Goal: Task Accomplishment & Management: Complete application form

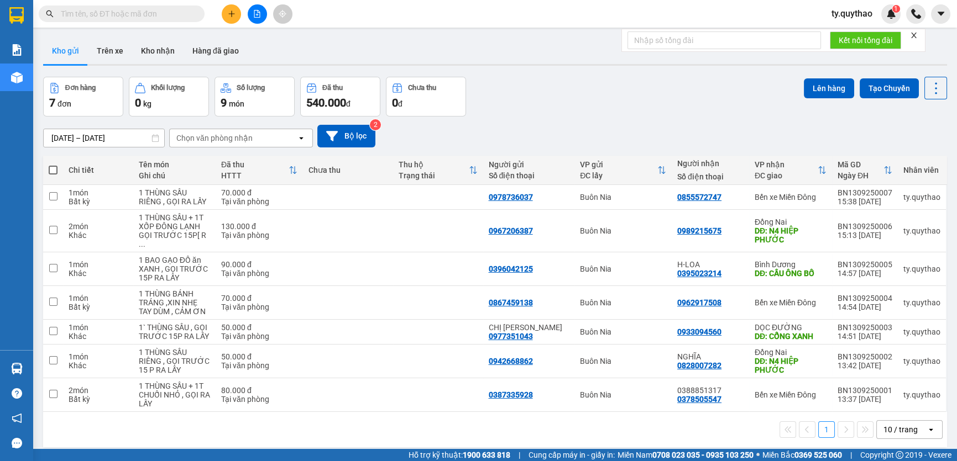
click at [224, 9] on button at bounding box center [231, 13] width 19 height 19
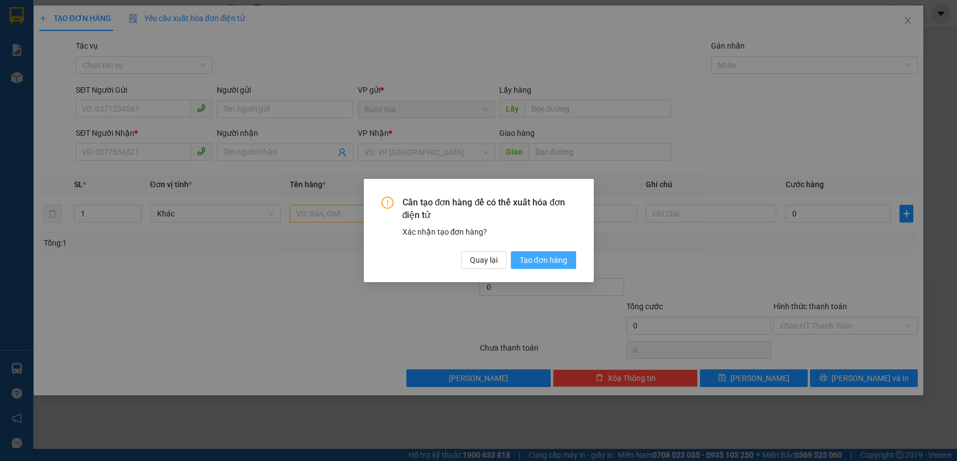
click at [569, 261] on button "Tạo đơn hàng" at bounding box center [543, 260] width 65 height 18
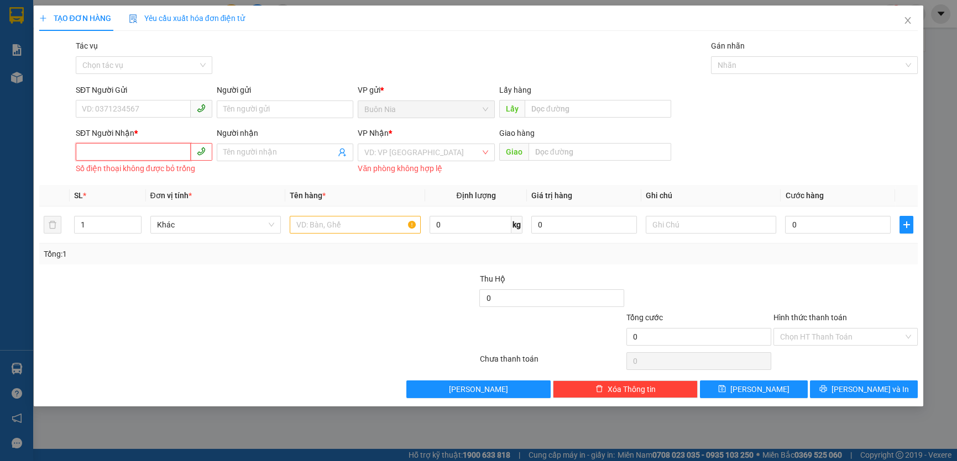
click at [143, 155] on input "SĐT Người Nhận *" at bounding box center [133, 152] width 115 height 18
click at [146, 173] on div "0388369699 - QUYỀN" at bounding box center [143, 175] width 123 height 12
type input "0388369699"
type input "QUYỀN"
type input "BXMĐ MỚI"
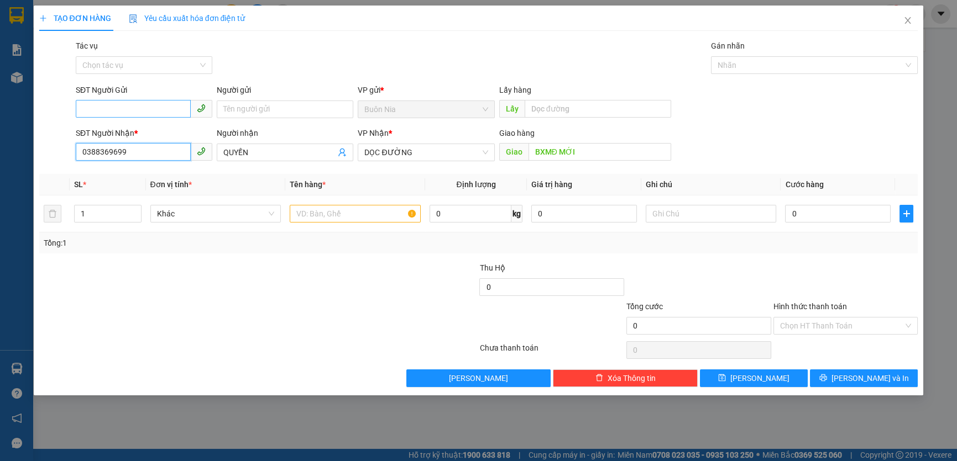
type input "0388369699"
click at [101, 112] on input "SĐT Người Gửi" at bounding box center [133, 109] width 115 height 18
click at [134, 146] on div "0394211677" at bounding box center [143, 149] width 123 height 12
type input "0394211677"
click at [792, 214] on input "0" at bounding box center [838, 214] width 106 height 18
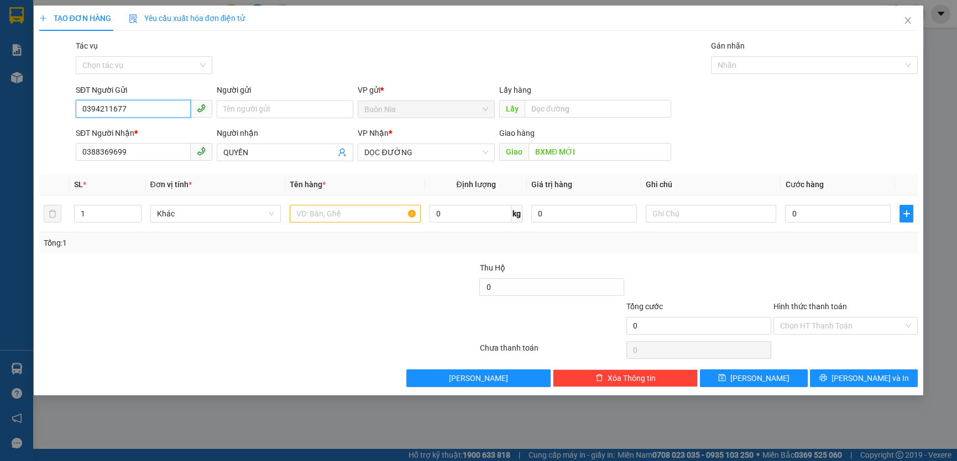
click at [153, 111] on input "0394211677" at bounding box center [133, 109] width 115 height 18
click at [221, 282] on div at bounding box center [184, 281] width 293 height 39
click at [112, 214] on input "1" at bounding box center [108, 214] width 66 height 17
type input "2"
click at [318, 217] on input "text" at bounding box center [355, 214] width 131 height 18
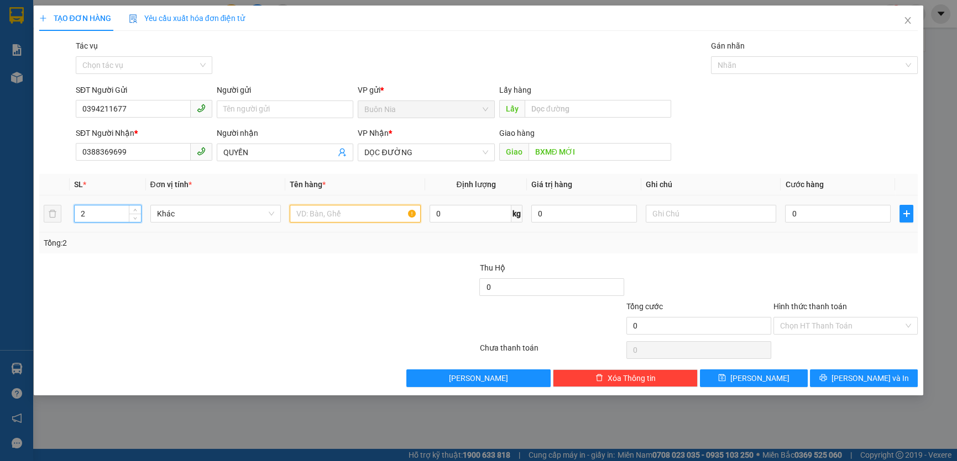
click at [318, 217] on input "text" at bounding box center [355, 214] width 131 height 18
type input "2"
click at [433, 155] on span "DỌC ĐƯỜNG" at bounding box center [425, 152] width 123 height 17
type input "1 THÙNG SẦU + 1 T BƠ NHỎ , GỌI RA LẤY"
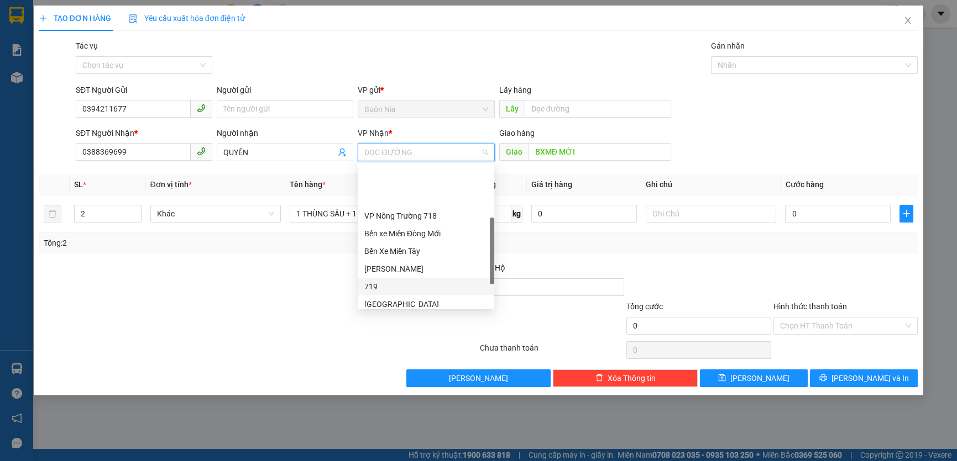
scroll to position [150, 0]
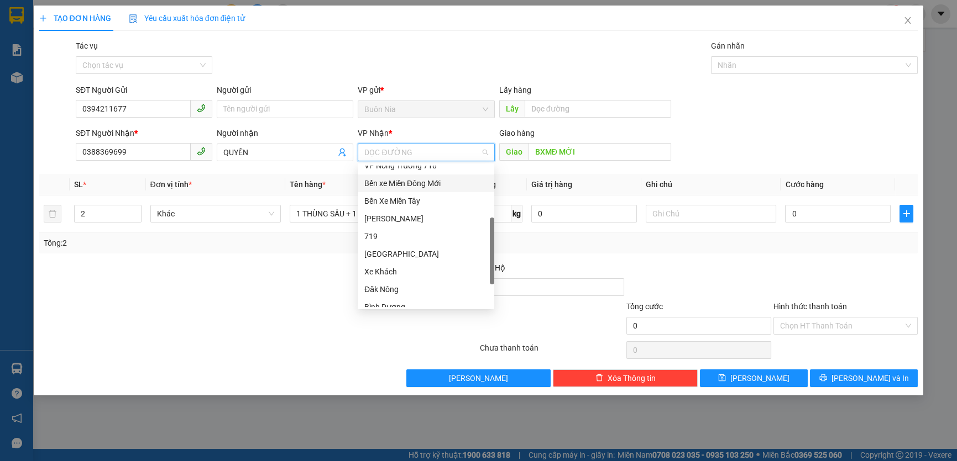
click at [451, 187] on div "Bến xe Miền Đông Mới" at bounding box center [425, 183] width 123 height 12
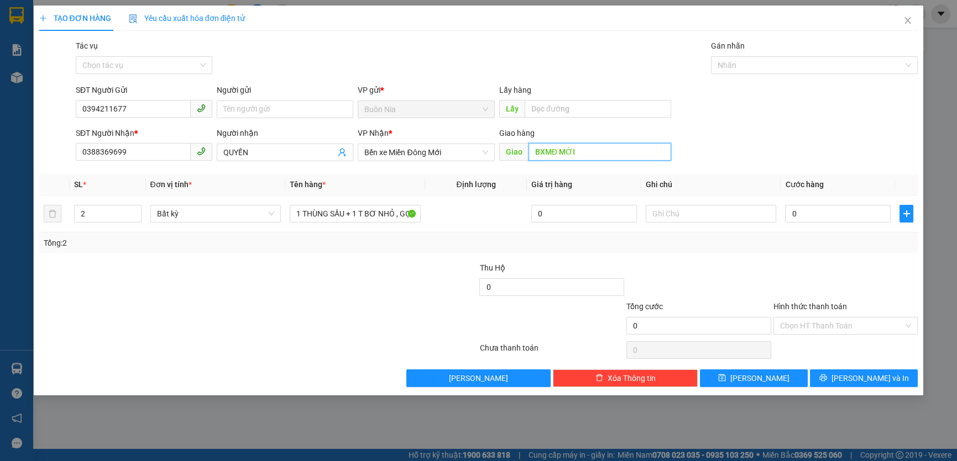
click at [577, 152] on input "BXMĐ MỚI" at bounding box center [599, 152] width 143 height 18
click at [791, 215] on input "0" at bounding box center [838, 214] width 106 height 18
click at [791, 214] on input "0" at bounding box center [838, 214] width 106 height 18
click at [790, 214] on input "0" at bounding box center [838, 214] width 106 height 18
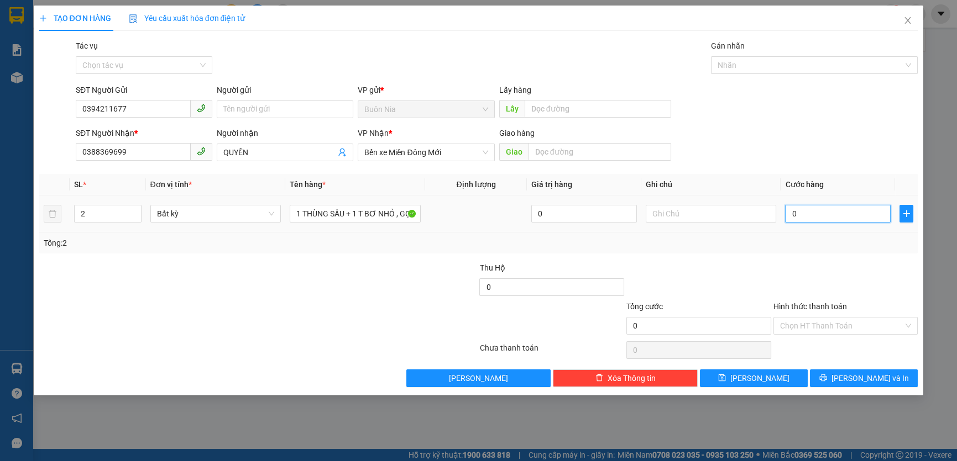
type input "10"
type input "100"
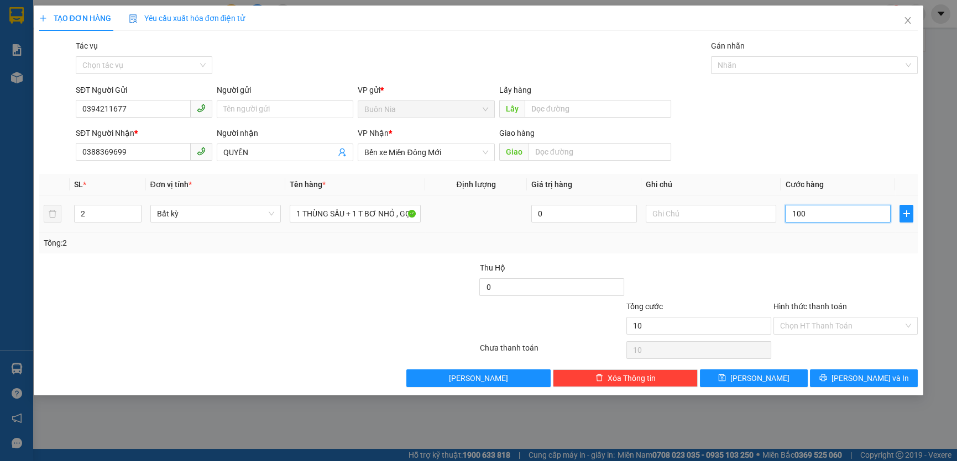
type input "100"
type input "1.000"
type input "10.000"
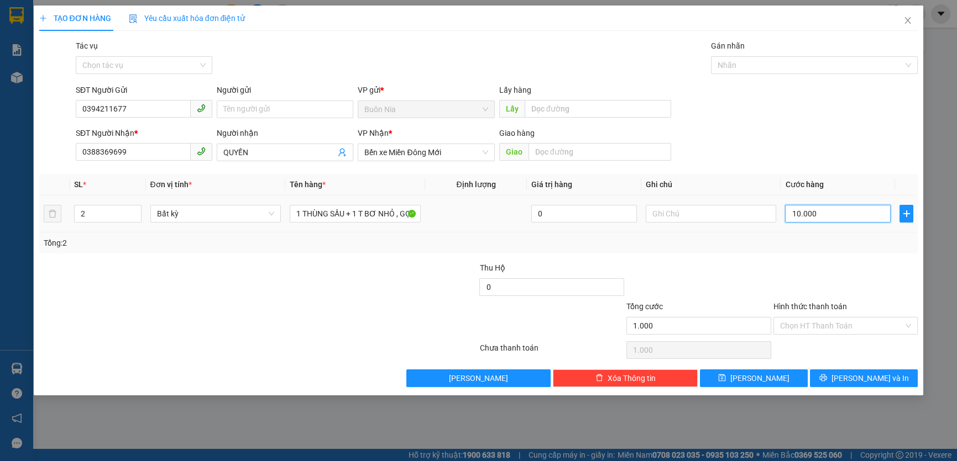
type input "10.000"
type input "100.000"
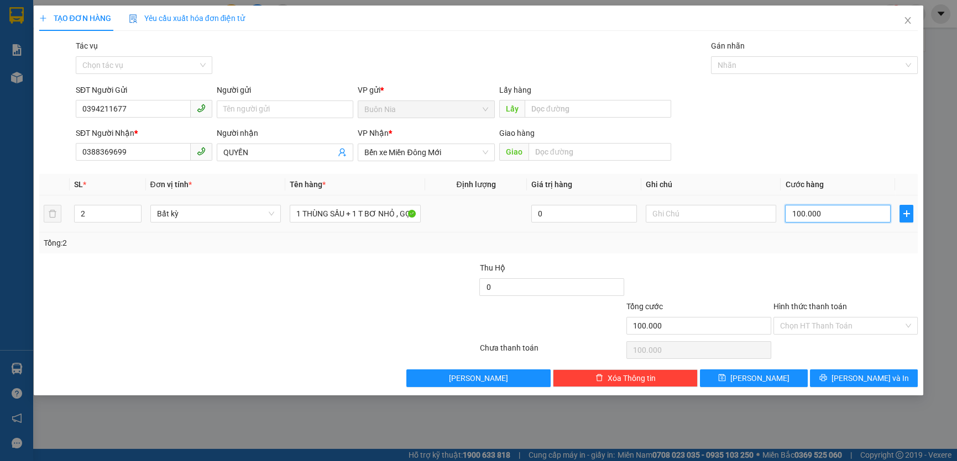
type input "1.000.000"
type input "100.000"
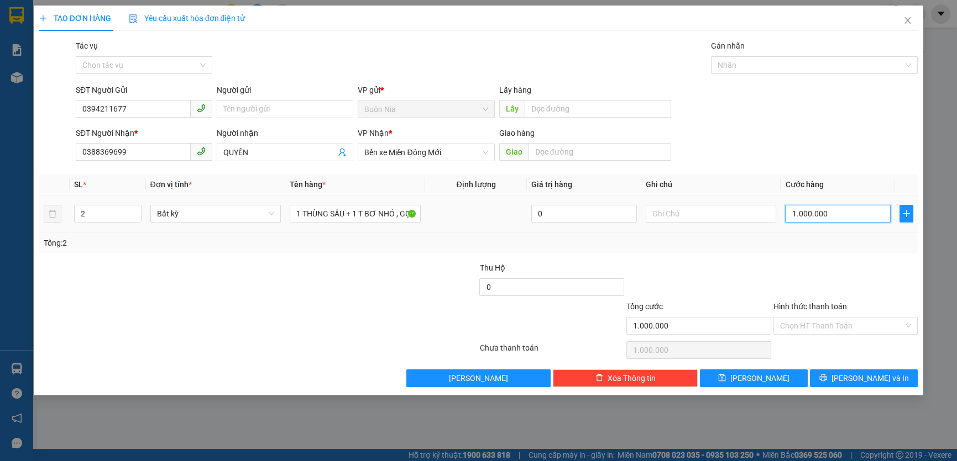
type input "100.000"
click at [832, 318] on input "Hình thức thanh toán" at bounding box center [842, 326] width 124 height 17
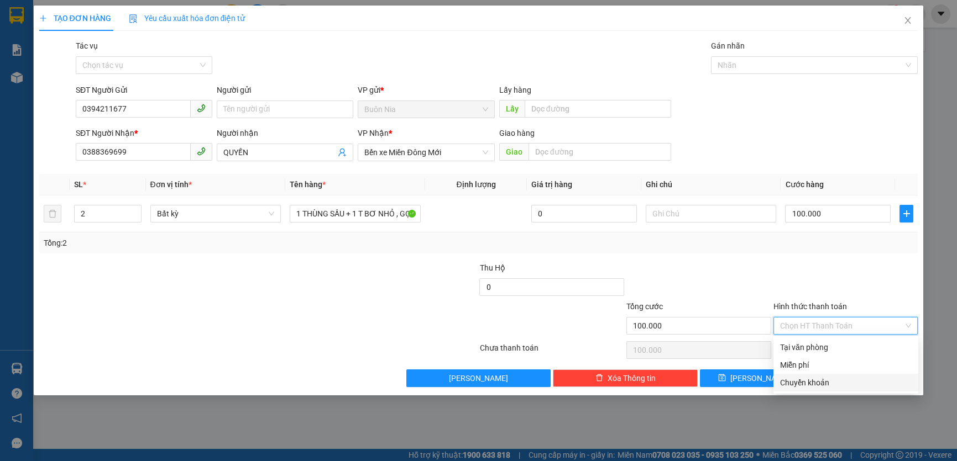
click at [841, 379] on div "Chuyển khoản" at bounding box center [846, 383] width 132 height 12
type input "0"
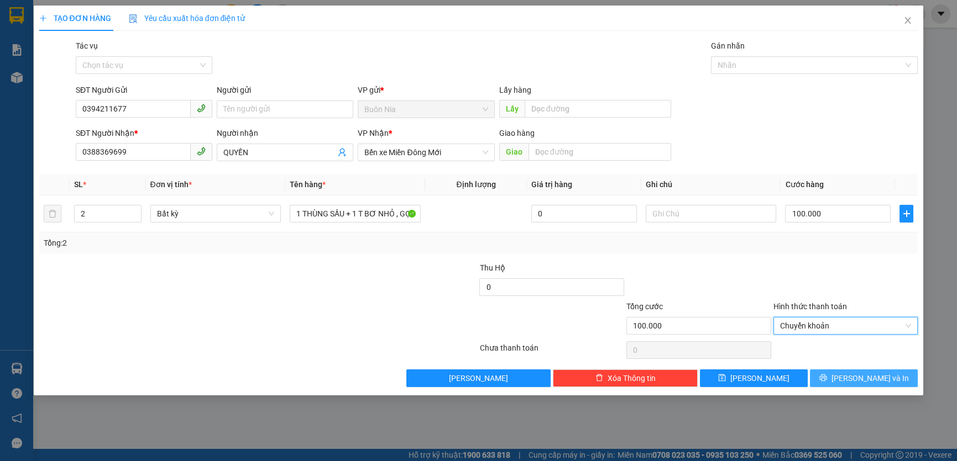
click at [870, 382] on span "[PERSON_NAME] và In" at bounding box center [869, 378] width 77 height 12
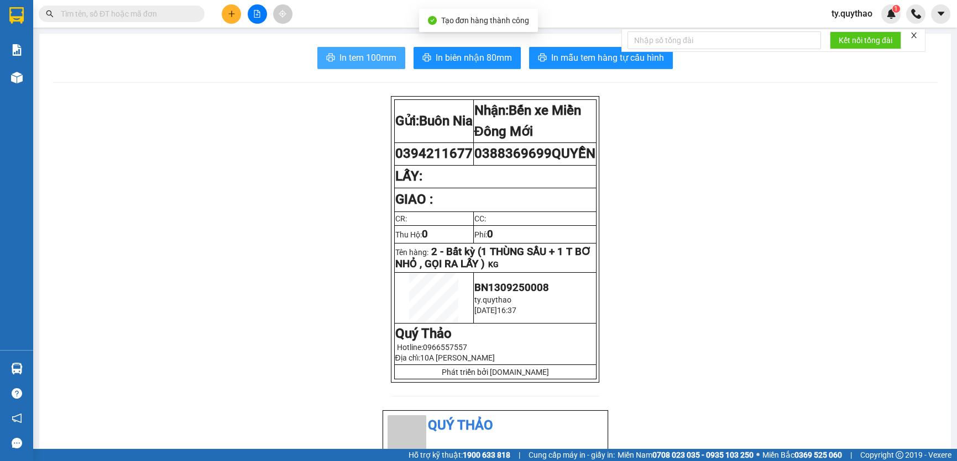
click at [371, 56] on span "In tem 100mm" at bounding box center [367, 58] width 57 height 14
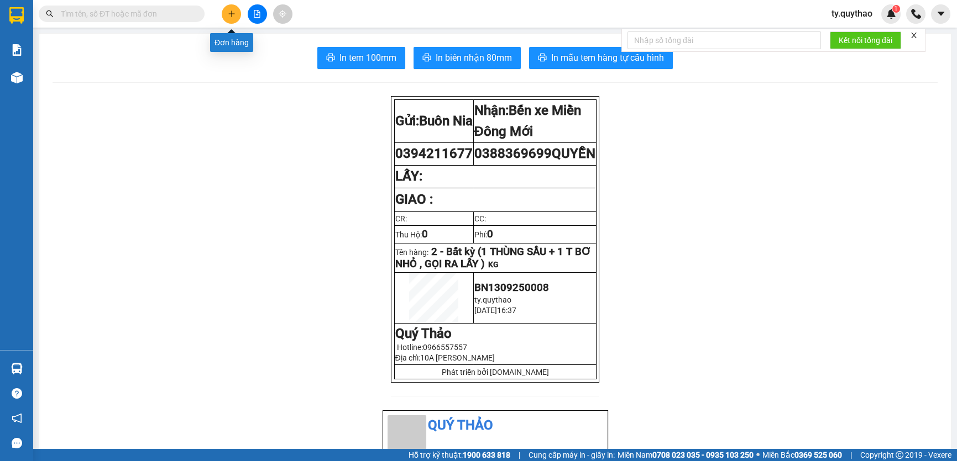
click at [230, 15] on icon "plus" at bounding box center [232, 14] width 8 height 8
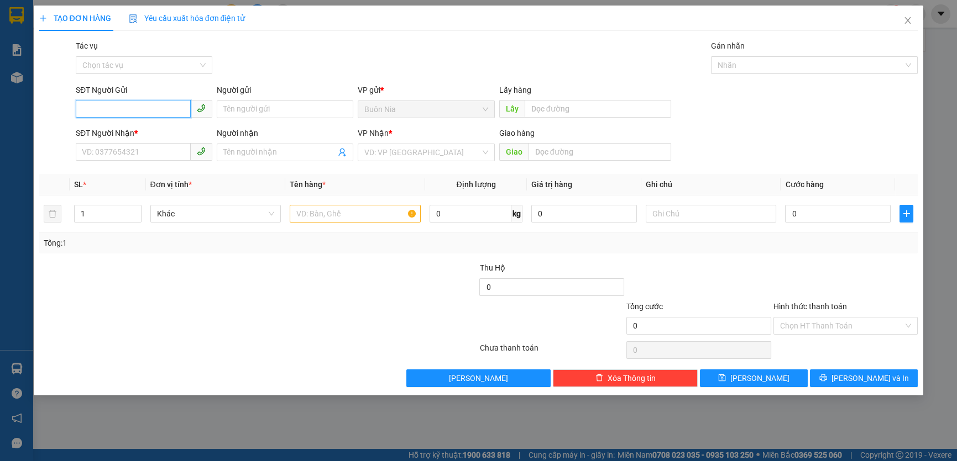
click at [124, 111] on input "SĐT Người Gửi" at bounding box center [133, 109] width 115 height 18
click at [127, 110] on input "SĐT Người Gửi" at bounding box center [133, 109] width 115 height 18
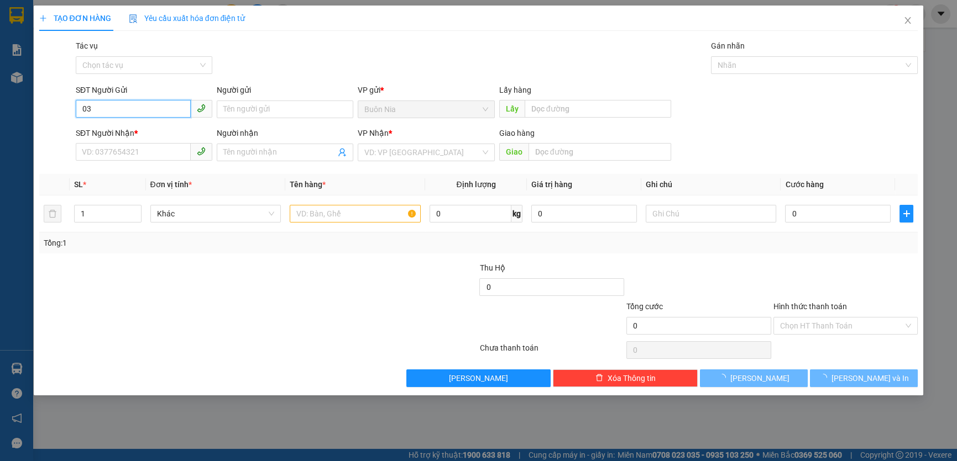
type input "0"
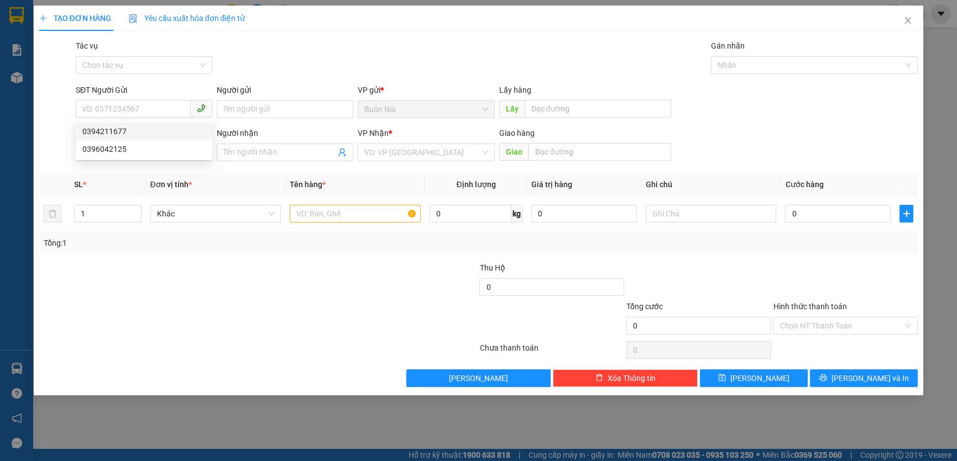
click at [322, 55] on div "Gói vận chuyển * Tiêu chuẩn Tác vụ Chọn tác vụ Gán nhãn Nhãn" at bounding box center [497, 59] width 846 height 39
click at [131, 153] on input "SĐT Người Nhận *" at bounding box center [133, 152] width 115 height 18
click at [152, 171] on div "0397511549 - QUỲNH" at bounding box center [143, 175] width 123 height 12
type input "0397511549"
type input "QUỲNH"
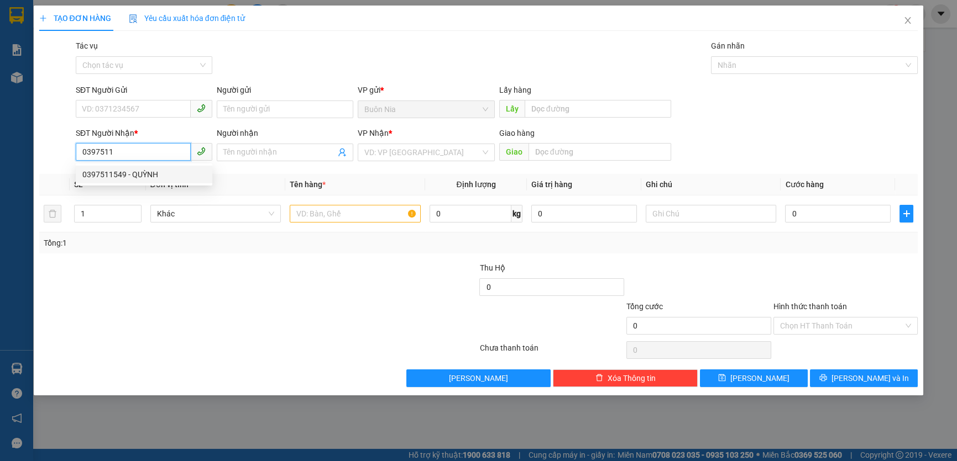
type input "CV TAM HIỆP"
click at [152, 171] on div "0397511549 - QUỲNH" at bounding box center [143, 175] width 123 height 12
type input "0397511549"
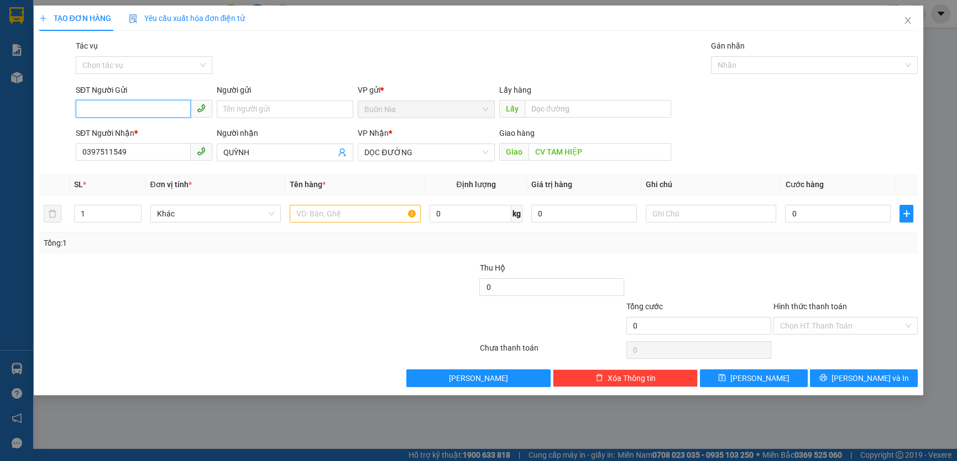
click at [122, 106] on input "SĐT Người Gửi" at bounding box center [133, 109] width 115 height 18
click at [167, 132] on div "0399758450 - CHỊ [PERSON_NAME]" at bounding box center [143, 131] width 123 height 12
type input "0399758450"
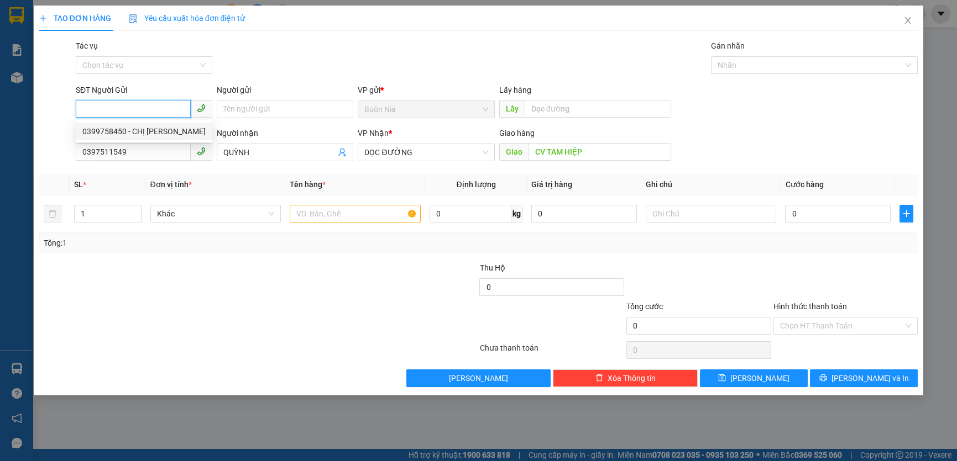
type input "CHỊ [PERSON_NAME]"
click at [167, 132] on div "0399758450 - CHỊ [PERSON_NAME]" at bounding box center [143, 131] width 123 height 12
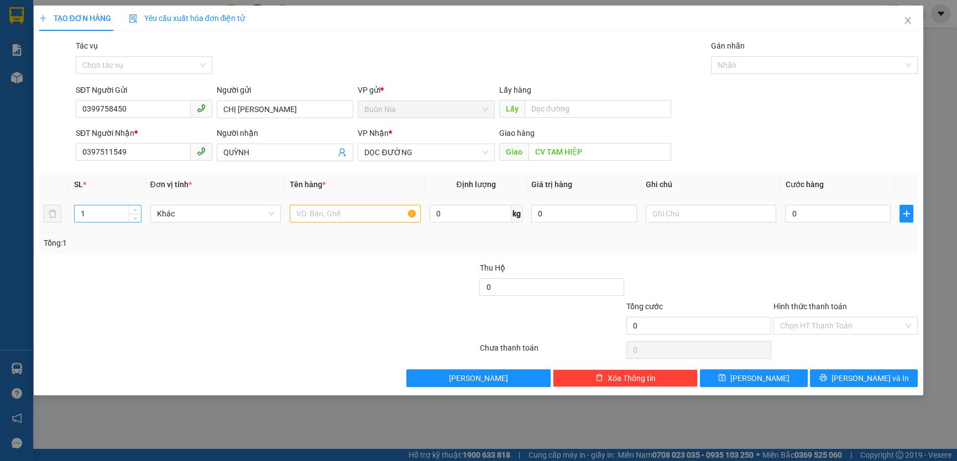
click at [97, 212] on input "1" at bounding box center [108, 214] width 66 height 17
type input "2"
click at [315, 216] on input "text" at bounding box center [355, 214] width 131 height 18
type input "2"
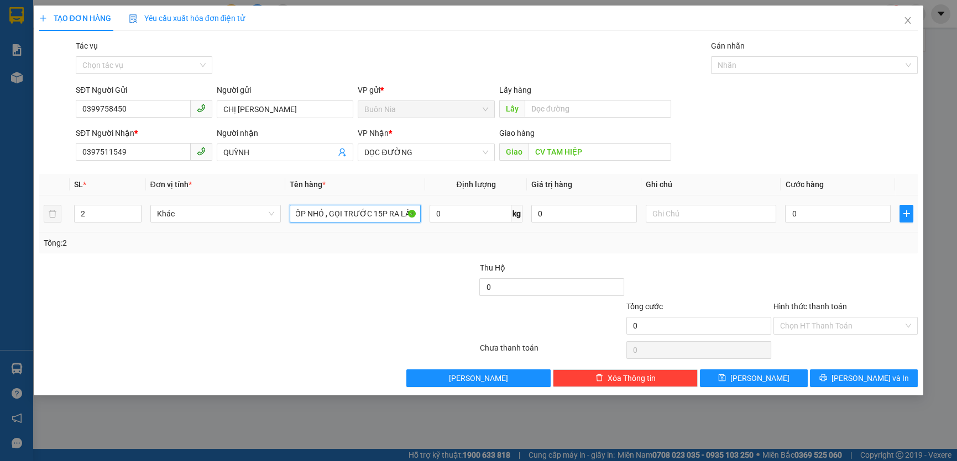
type input "1 THÙNG GIẤY + 1T XỐP NHỎ , GỌI TRƯỚC 15P RA LẤY"
click at [784, 212] on td "0" at bounding box center [837, 214] width 114 height 37
click at [786, 210] on input "0" at bounding box center [838, 214] width 106 height 18
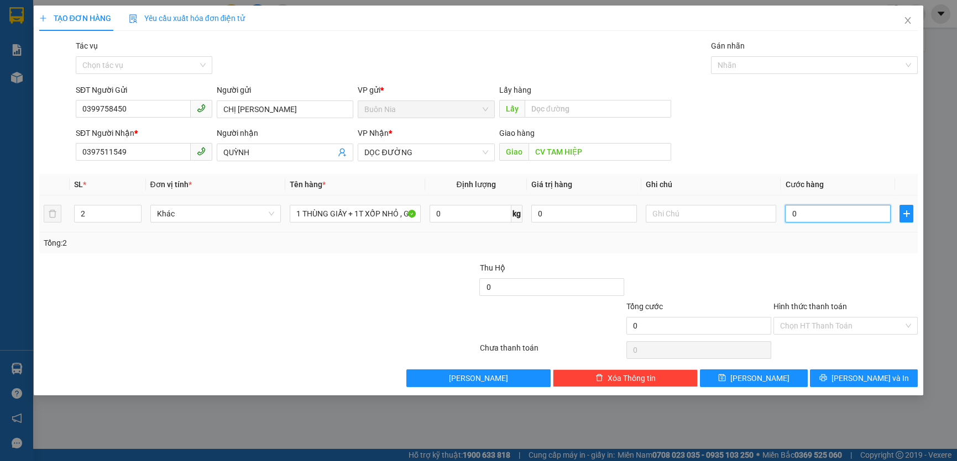
click at [786, 210] on input "0" at bounding box center [838, 214] width 106 height 18
type input "9"
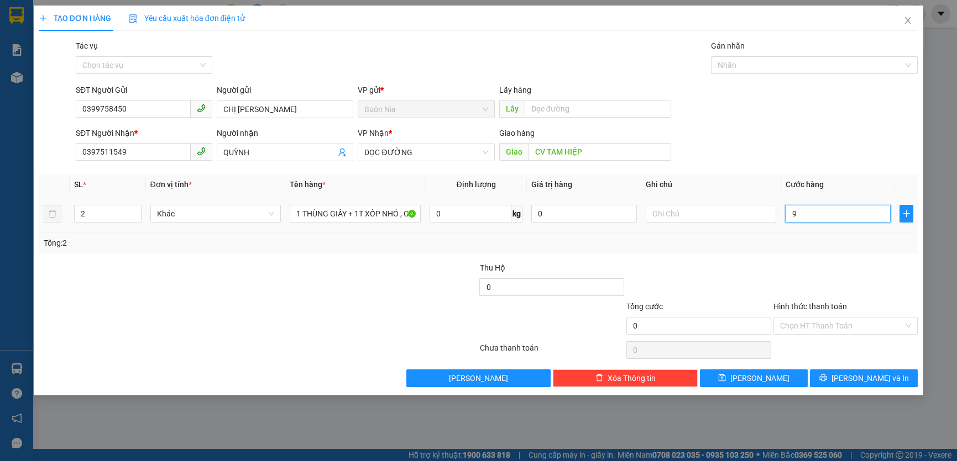
type input "9"
type input "90"
type input "900"
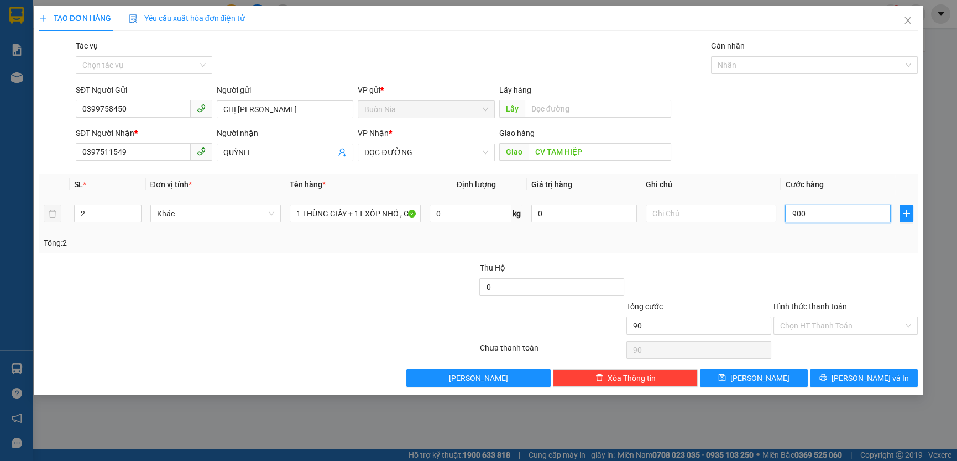
type input "900"
type input "9.000"
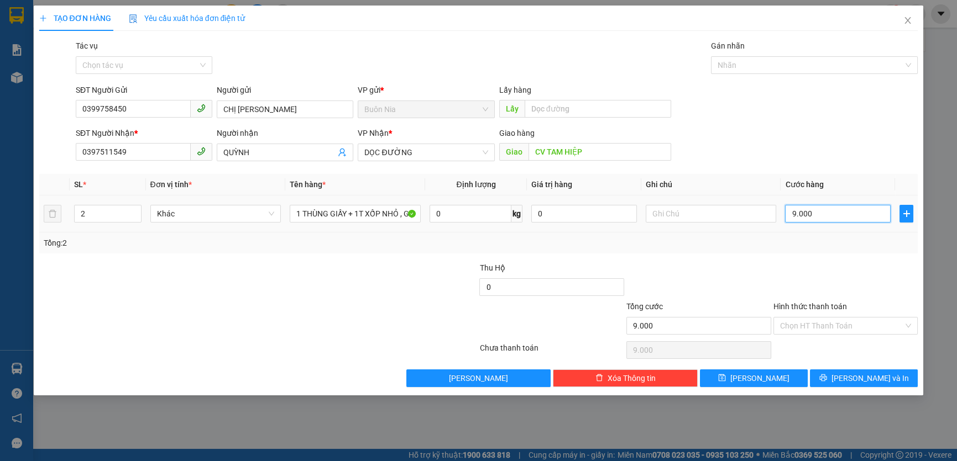
type input "90.000"
click at [845, 326] on input "Hình thức thanh toán" at bounding box center [842, 326] width 124 height 17
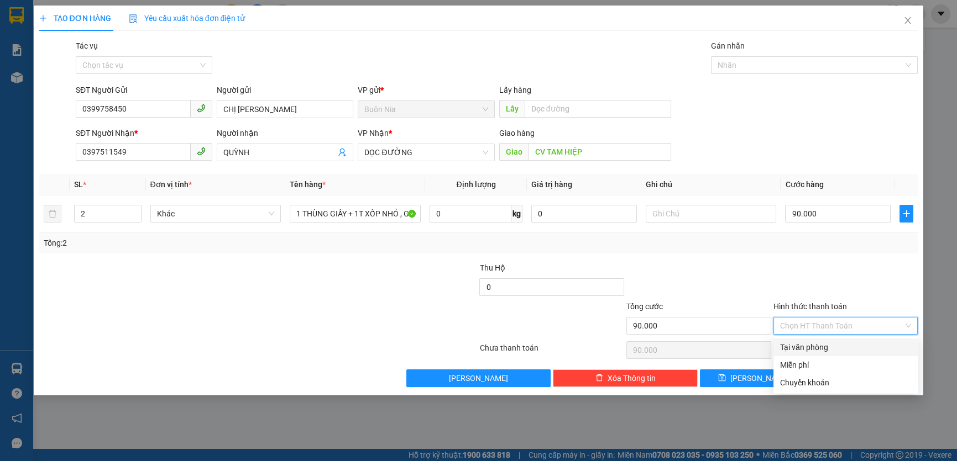
click at [836, 339] on div "Tại văn phòng" at bounding box center [845, 348] width 145 height 18
type input "0"
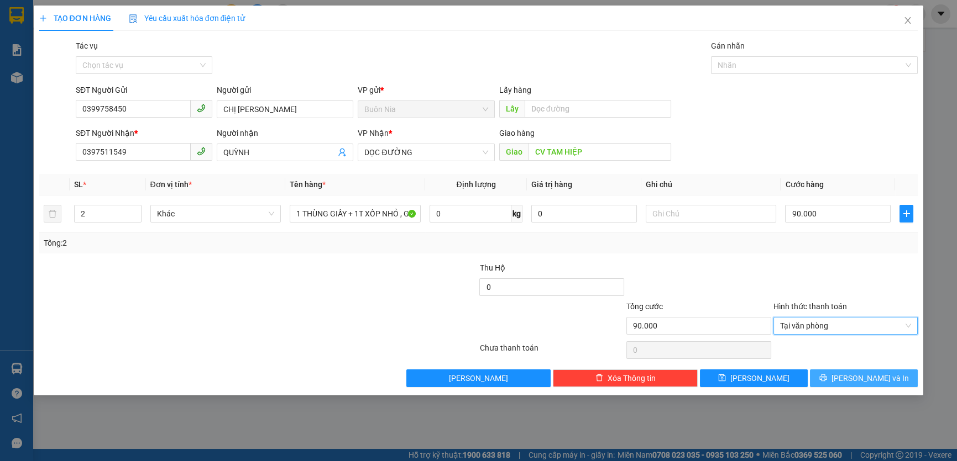
click at [857, 377] on span "[PERSON_NAME] và In" at bounding box center [869, 378] width 77 height 12
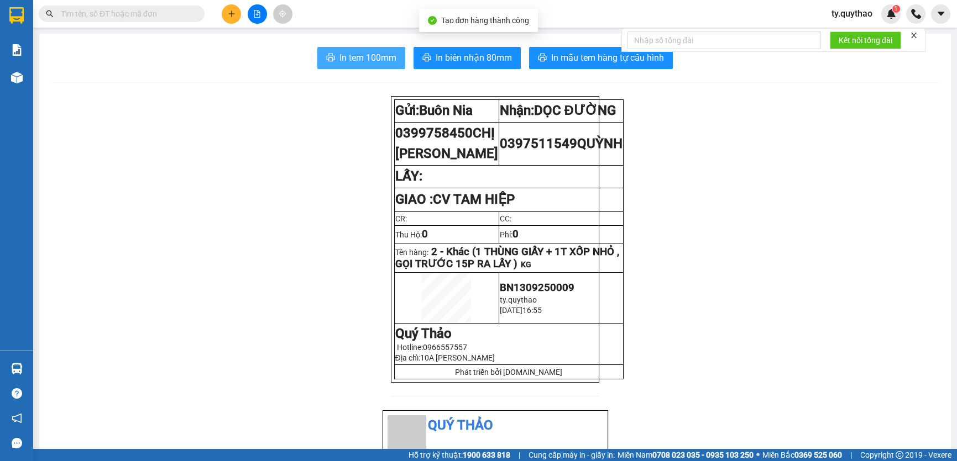
click at [372, 61] on span "In tem 100mm" at bounding box center [367, 58] width 57 height 14
click at [370, 64] on span "In tem 100mm" at bounding box center [367, 58] width 57 height 14
